Goal: Check status: Check status

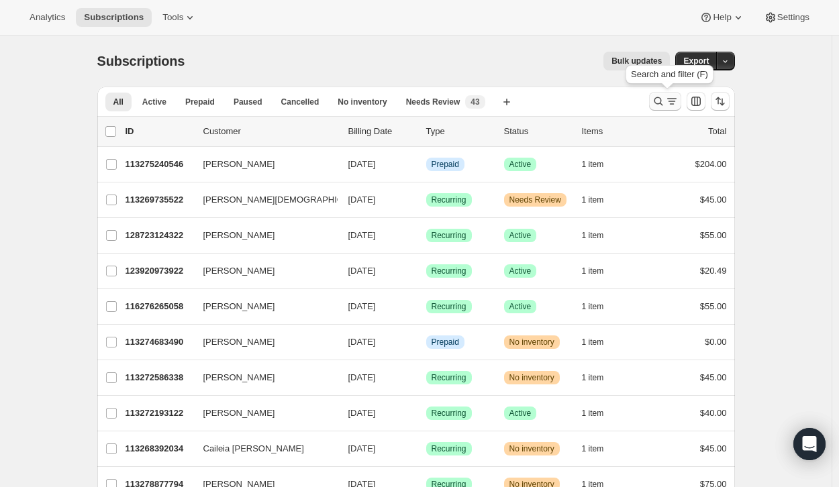
click at [672, 100] on icon "Search and filter results" at bounding box center [671, 101] width 13 height 13
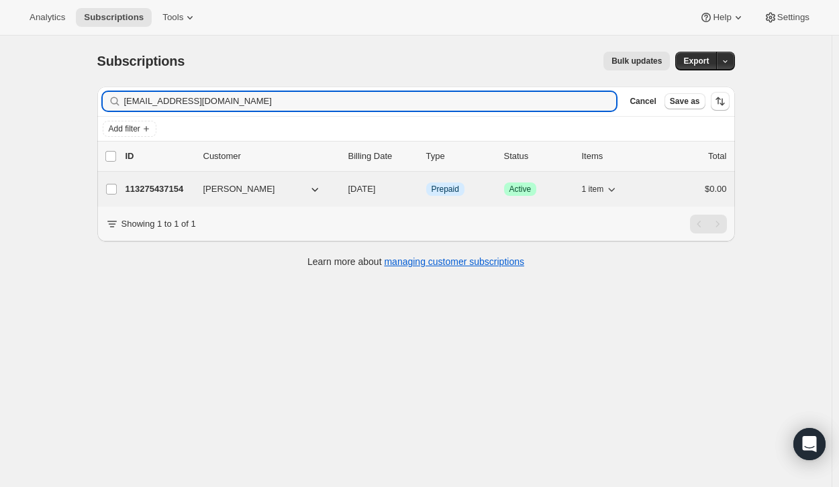
type input "[EMAIL_ADDRESS][DOMAIN_NAME]"
click at [154, 191] on p "113275437154" at bounding box center [158, 188] width 67 height 13
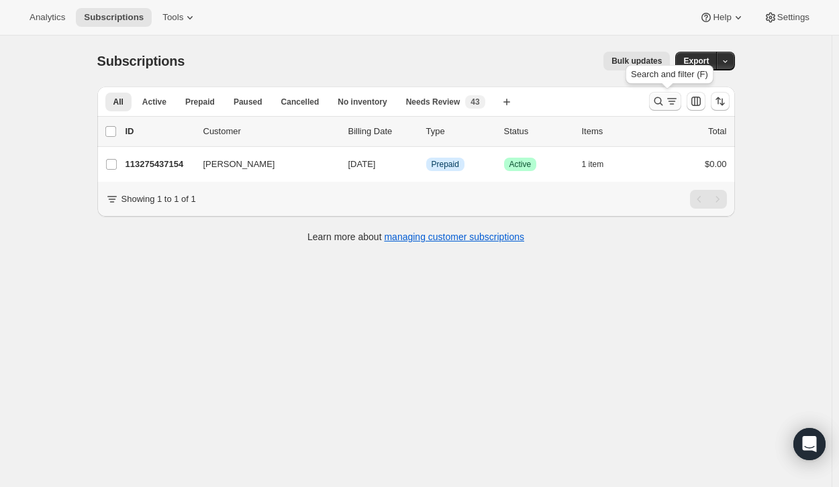
click at [665, 99] on icon "Search and filter results" at bounding box center [657, 101] width 13 height 13
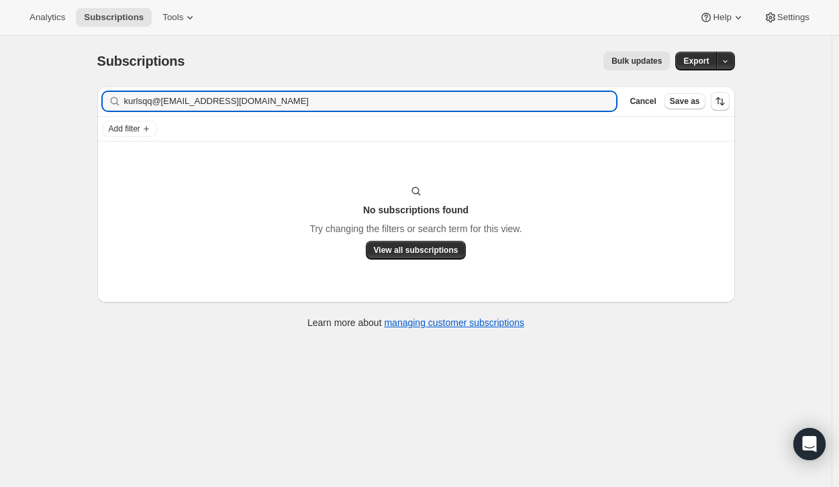
drag, startPoint x: 316, startPoint y: 101, endPoint x: 87, endPoint y: 105, distance: 229.5
click at [87, 105] on div "Subscriptions. This page is ready Subscriptions Bulk updates More actions Bulk …" at bounding box center [416, 189] width 670 height 307
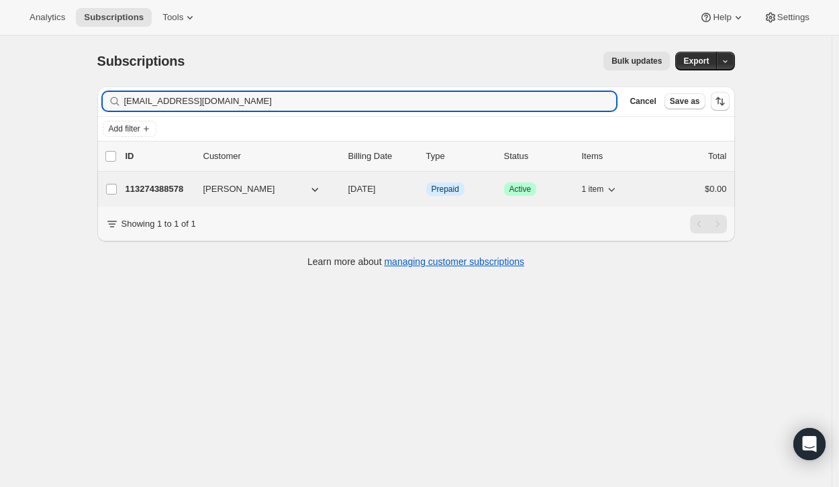
type input "[EMAIL_ADDRESS][DOMAIN_NAME]"
click at [168, 188] on p "113274388578" at bounding box center [158, 188] width 67 height 13
